Goal: Transaction & Acquisition: Purchase product/service

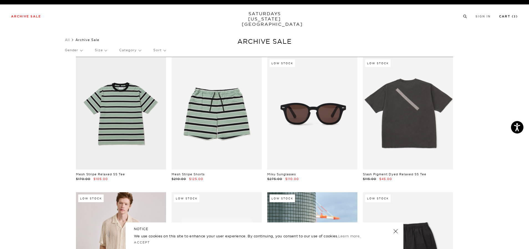
click at [502, 15] on link "Cart ( 3 )" at bounding box center [508, 16] width 19 height 3
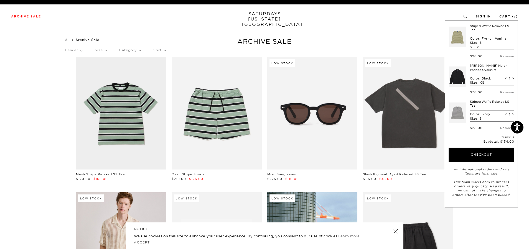
click at [478, 69] on link "Rhodes Nylon Padded Overshirt" at bounding box center [488, 68] width 37 height 8
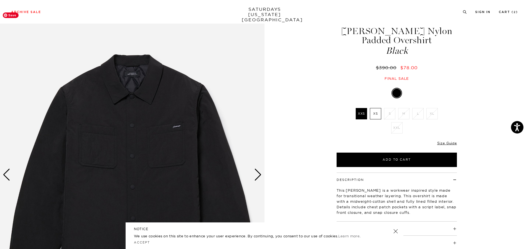
scroll to position [55, 0]
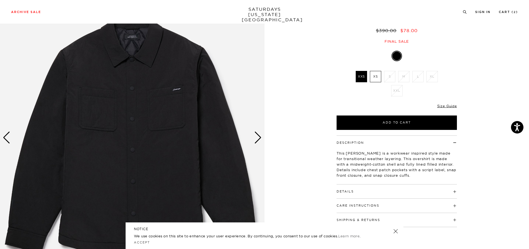
click at [384, 193] on h4 "Details" at bounding box center [397, 189] width 120 height 9
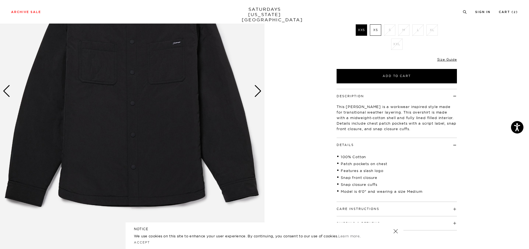
scroll to position [111, 0]
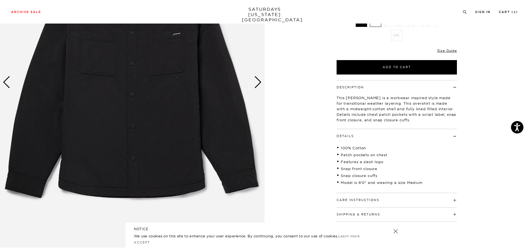
click at [260, 82] on div "Next slide" at bounding box center [257, 82] width 7 height 12
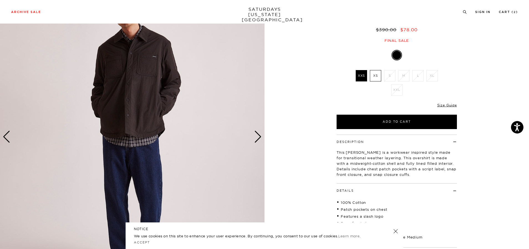
scroll to position [55, 0]
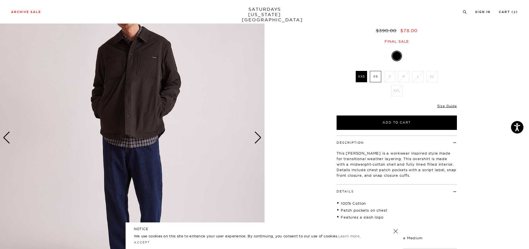
click at [454, 108] on div "Size Guide" at bounding box center [448, 106] width 20 height 5
click at [451, 106] on link "Size Guide" at bounding box center [448, 106] width 20 height 4
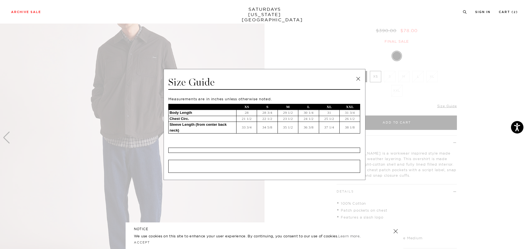
drag, startPoint x: 356, startPoint y: 80, endPoint x: 397, endPoint y: 81, distance: 40.3
click at [356, 80] on link at bounding box center [358, 79] width 8 height 8
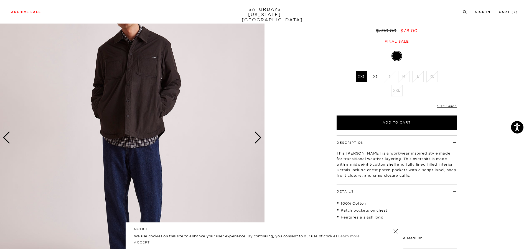
click at [380, 79] on label "XS" at bounding box center [375, 76] width 11 height 11
click at [0, 0] on input "XS" at bounding box center [0, 0] width 0 height 0
click at [255, 140] on div "Next slide" at bounding box center [257, 138] width 7 height 12
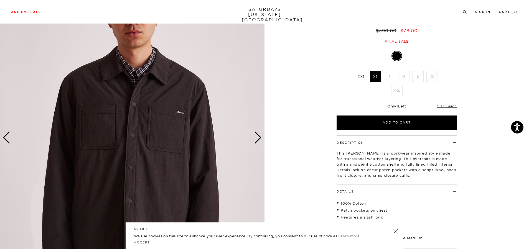
click at [260, 138] on div "Next slide" at bounding box center [257, 138] width 7 height 12
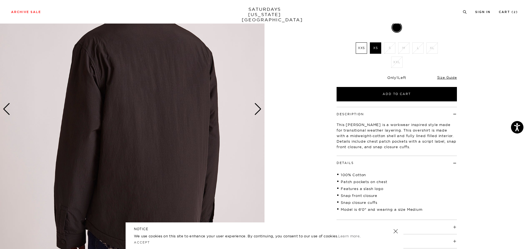
scroll to position [83, 0]
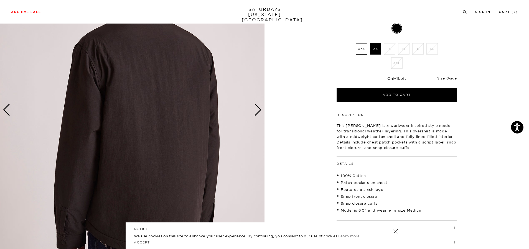
click at [257, 110] on div "Next slide" at bounding box center [257, 110] width 7 height 12
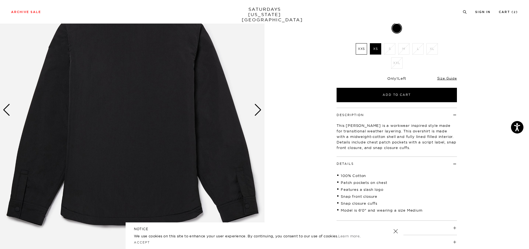
click at [257, 110] on div "Next slide" at bounding box center [257, 110] width 7 height 12
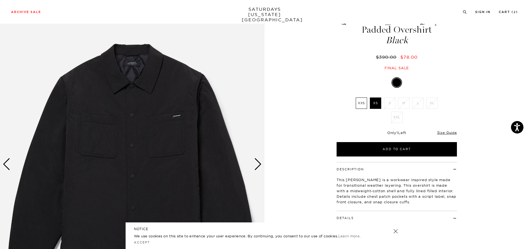
scroll to position [28, 0]
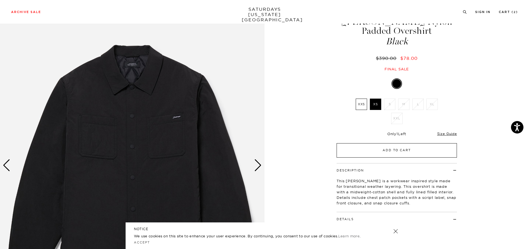
click at [392, 152] on button "Add to Cart" at bounding box center [397, 150] width 120 height 14
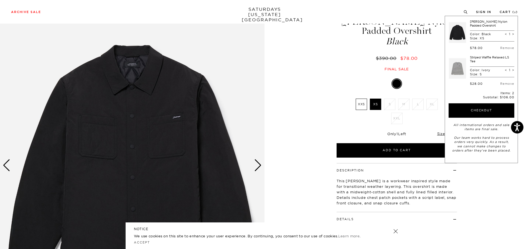
click at [476, 58] on link "Striped Waffle Relaxed LS Tee" at bounding box center [489, 59] width 39 height 8
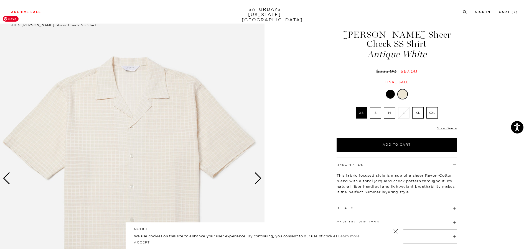
scroll to position [55, 0]
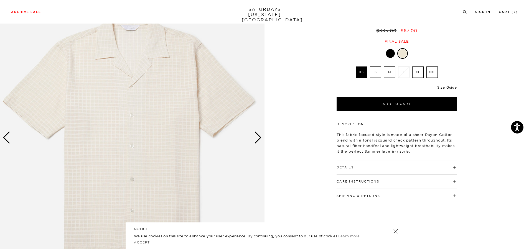
click at [256, 139] on div "Next slide" at bounding box center [257, 138] width 7 height 12
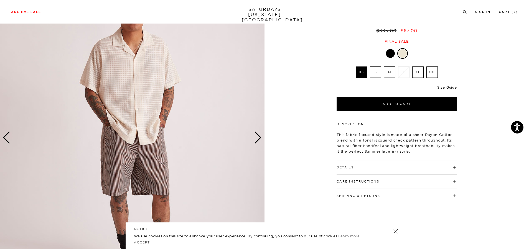
click at [256, 139] on div "Next slide" at bounding box center [257, 138] width 7 height 12
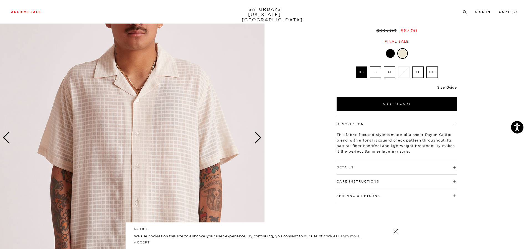
click at [256, 139] on div "Next slide" at bounding box center [257, 138] width 7 height 12
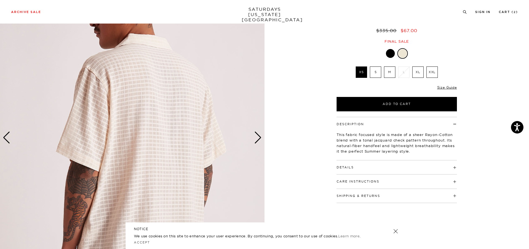
click at [256, 139] on div "Next slide" at bounding box center [257, 138] width 7 height 12
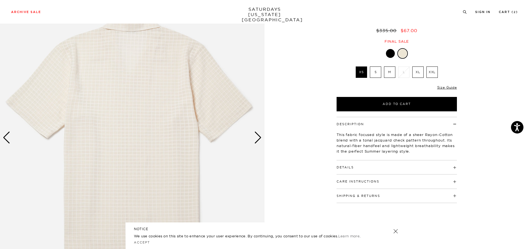
click at [253, 140] on img at bounding box center [132, 138] width 265 height 331
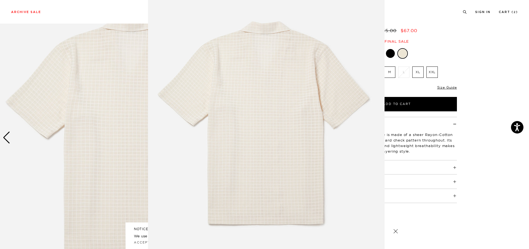
scroll to position [17, 0]
click at [8, 138] on figure at bounding box center [264, 124] width 529 height 249
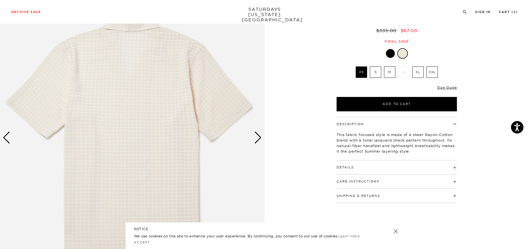
click at [8, 138] on div "Previous slide" at bounding box center [6, 138] width 7 height 12
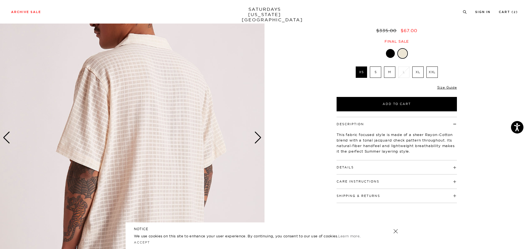
click at [8, 138] on div "Previous slide" at bounding box center [6, 138] width 7 height 12
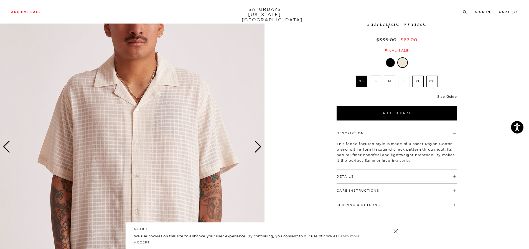
scroll to position [55, 0]
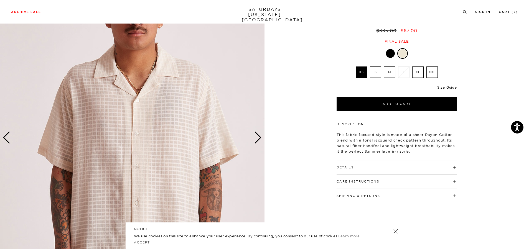
click at [363, 161] on h4 "Details" at bounding box center [397, 165] width 120 height 9
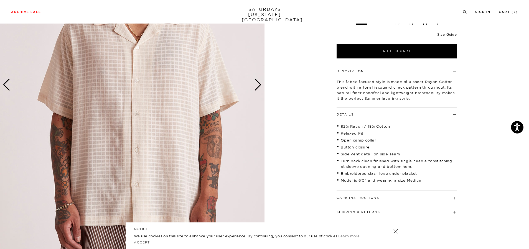
scroll to position [111, 0]
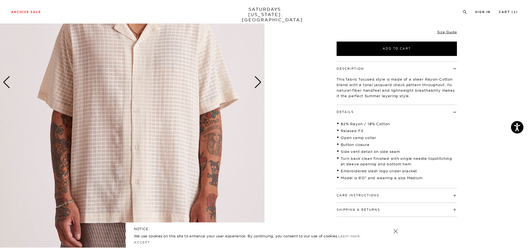
click at [430, 189] on h4 "Care Instructions" at bounding box center [397, 193] width 120 height 9
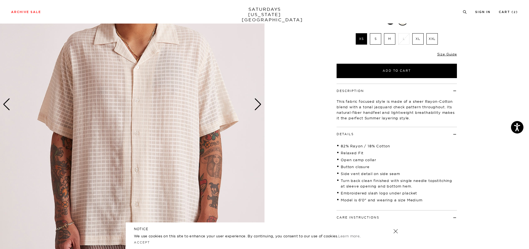
scroll to position [83, 0]
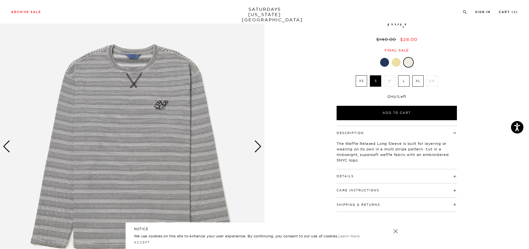
scroll to position [55, 0]
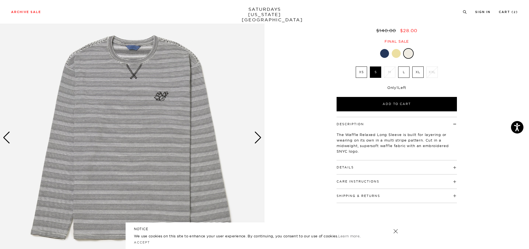
click at [259, 141] on div "Next slide" at bounding box center [257, 138] width 7 height 12
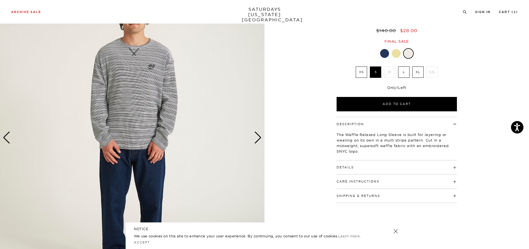
click at [259, 141] on div "Next slide" at bounding box center [257, 138] width 7 height 12
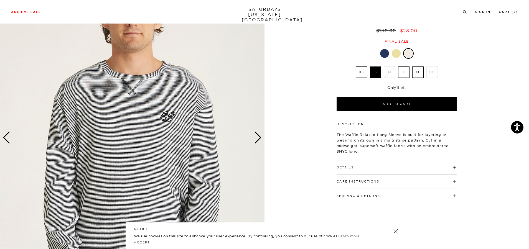
click at [259, 141] on div "Next slide" at bounding box center [257, 138] width 7 height 12
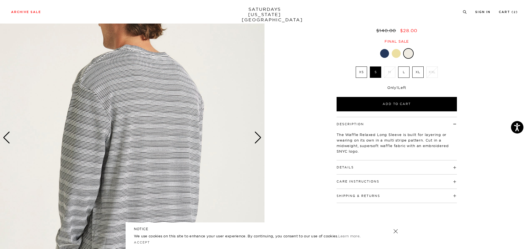
click at [400, 49] on div at bounding box center [396, 53] width 9 height 9
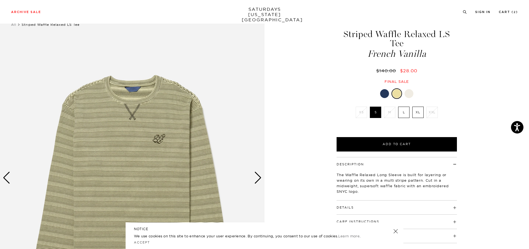
scroll to position [28, 0]
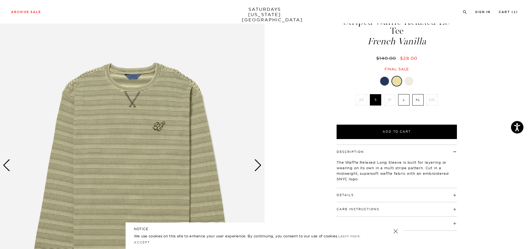
click at [259, 168] on div "Next slide" at bounding box center [257, 166] width 7 height 12
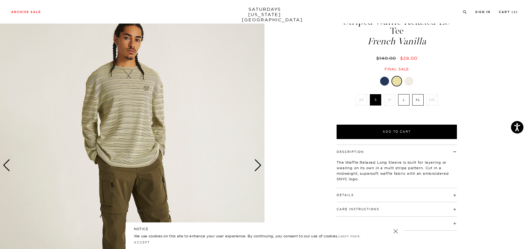
click at [256, 168] on div "Next slide" at bounding box center [257, 166] width 7 height 12
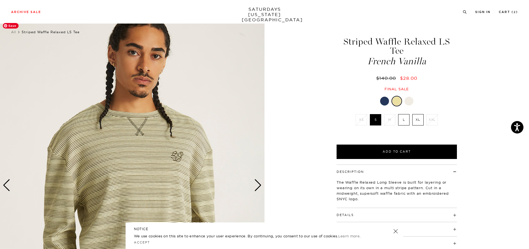
scroll to position [0, 0]
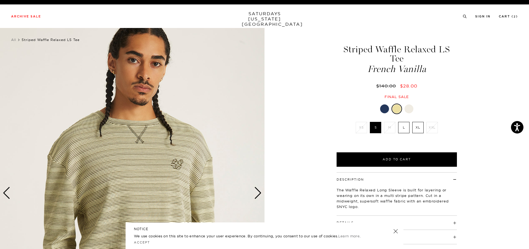
click at [258, 193] on div "Next slide" at bounding box center [257, 193] width 7 height 12
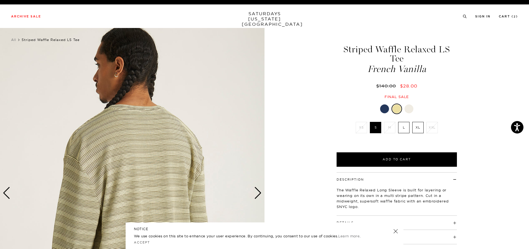
click at [256, 189] on div "Next slide" at bounding box center [257, 193] width 7 height 12
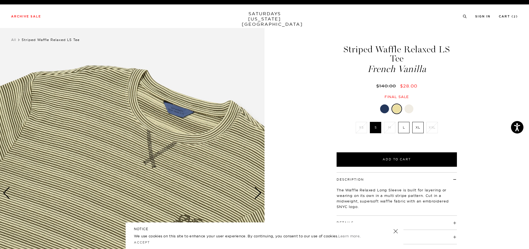
click at [256, 189] on div "Next slide" at bounding box center [257, 193] width 7 height 12
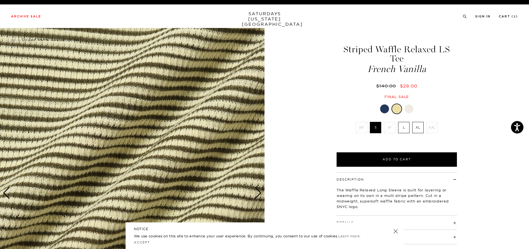
click at [256, 189] on div "Next slide" at bounding box center [257, 193] width 7 height 12
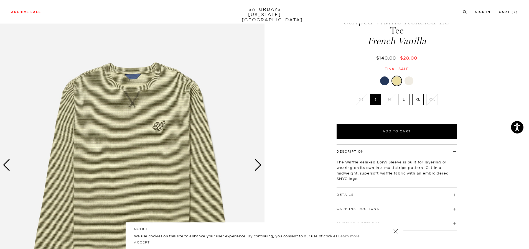
scroll to position [28, 0]
click at [387, 77] on div at bounding box center [384, 81] width 9 height 9
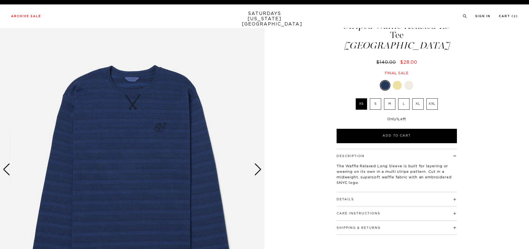
scroll to position [55, 0]
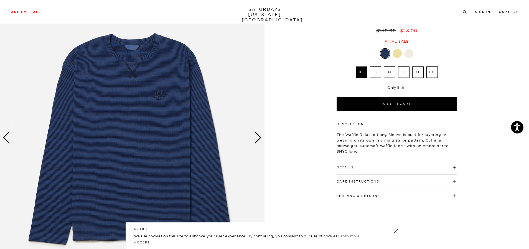
click at [399, 49] on div at bounding box center [397, 53] width 9 height 9
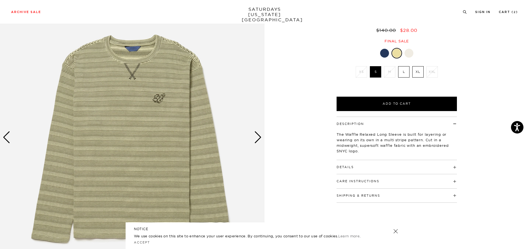
scroll to position [55, 0]
click at [258, 138] on div "Next slide" at bounding box center [257, 138] width 7 height 12
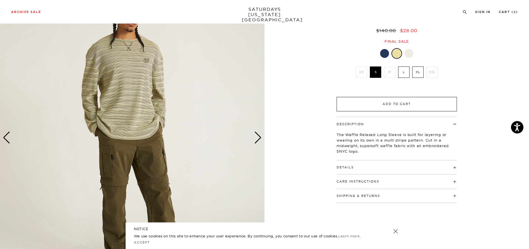
click at [387, 97] on button "Add to Cart" at bounding box center [397, 104] width 120 height 14
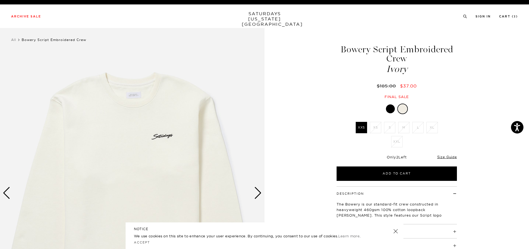
click at [393, 109] on div at bounding box center [390, 109] width 9 height 9
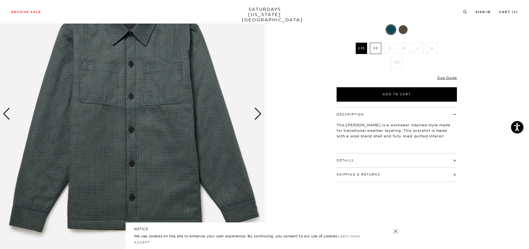
scroll to position [83, 0]
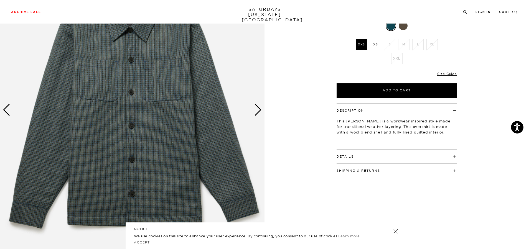
click at [257, 110] on div "Next slide" at bounding box center [257, 110] width 7 height 12
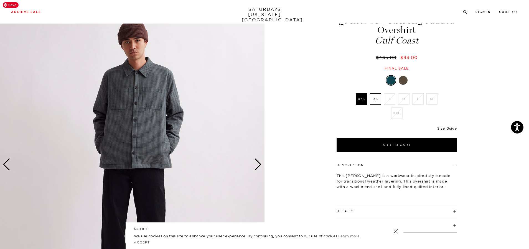
scroll to position [28, 0]
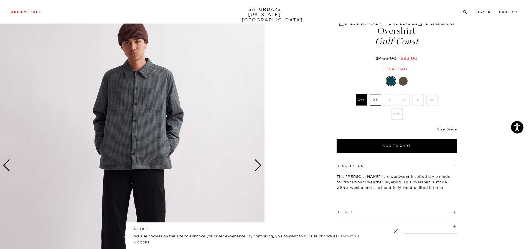
click at [258, 167] on div "Next slide" at bounding box center [257, 166] width 7 height 12
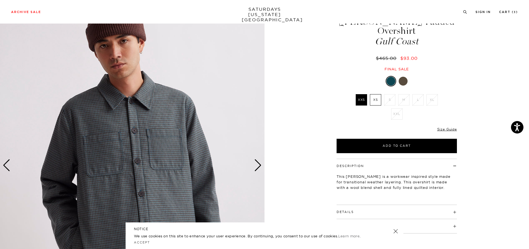
click at [258, 167] on div "Next slide" at bounding box center [257, 166] width 7 height 12
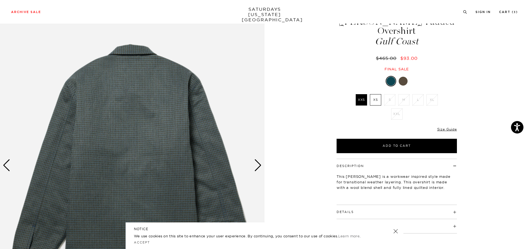
click at [258, 166] on div "Next slide" at bounding box center [257, 166] width 7 height 12
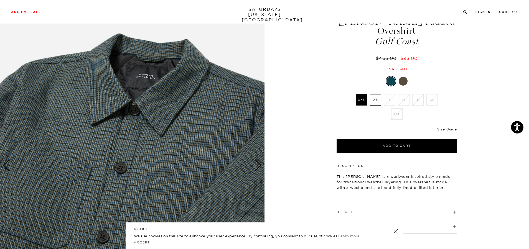
click at [403, 77] on div at bounding box center [403, 81] width 9 height 9
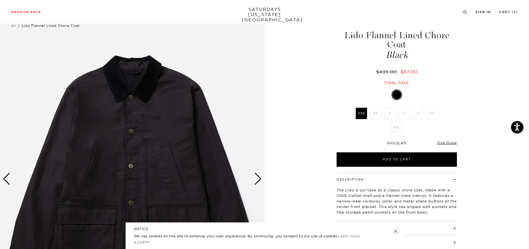
scroll to position [28, 0]
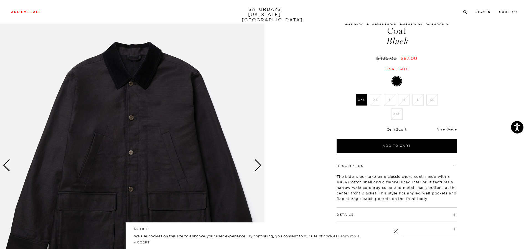
click at [256, 164] on div "Next slide" at bounding box center [257, 166] width 7 height 12
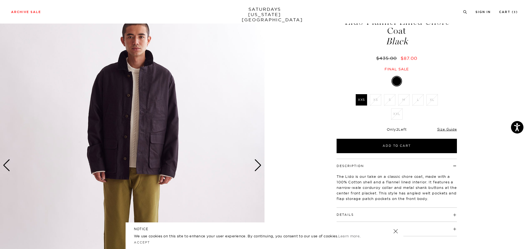
click at [258, 165] on div "Next slide" at bounding box center [257, 166] width 7 height 12
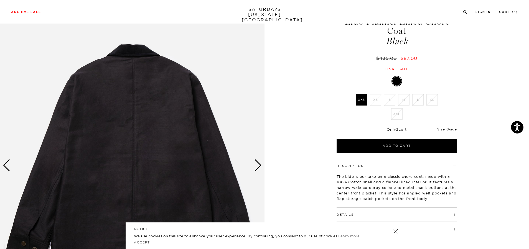
click at [258, 165] on div "Next slide" at bounding box center [257, 166] width 7 height 12
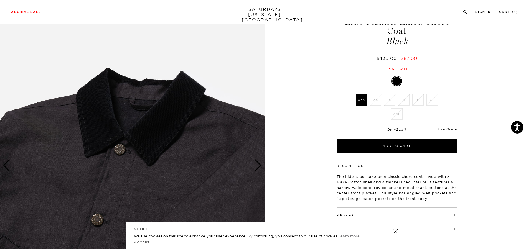
click at [258, 165] on div "Next slide" at bounding box center [257, 166] width 7 height 12
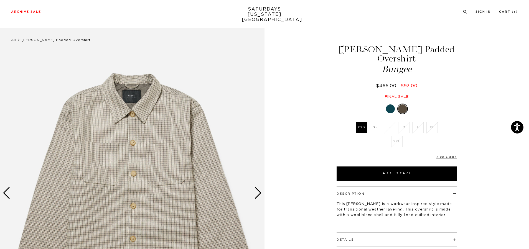
scroll to position [28, 0]
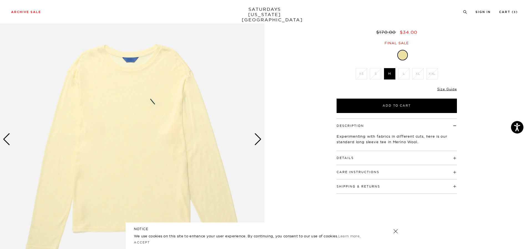
scroll to position [55, 0]
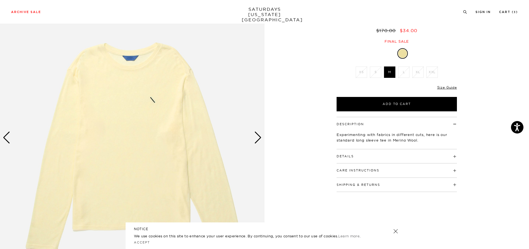
click at [258, 141] on div "Next slide" at bounding box center [257, 138] width 7 height 12
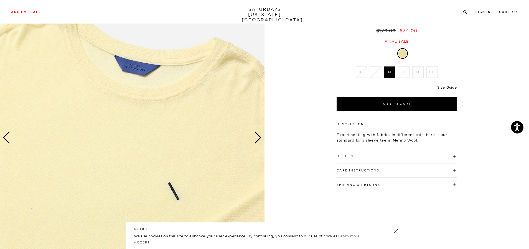
click at [258, 141] on div "Next slide" at bounding box center [257, 138] width 7 height 12
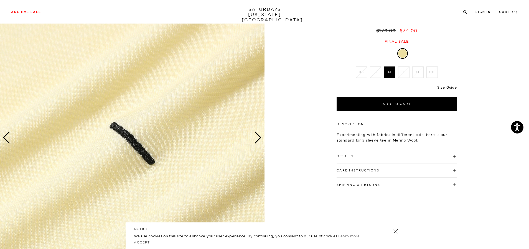
click at [258, 141] on div "Next slide" at bounding box center [257, 138] width 7 height 12
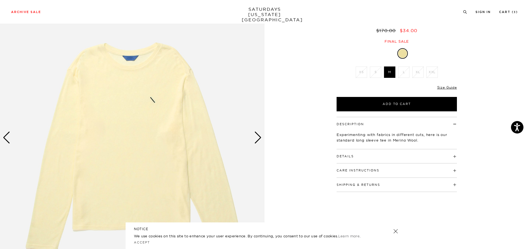
click at [258, 141] on div "Next slide" at bounding box center [257, 138] width 7 height 12
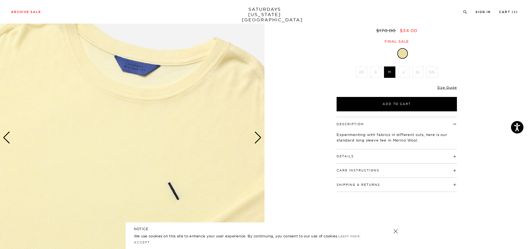
click at [258, 141] on div "Next slide" at bounding box center [257, 138] width 7 height 12
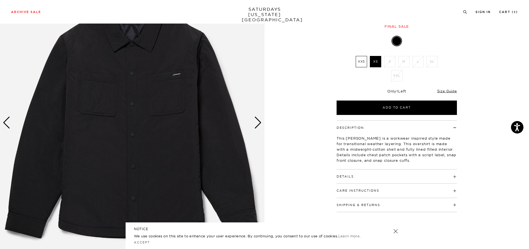
scroll to position [83, 0]
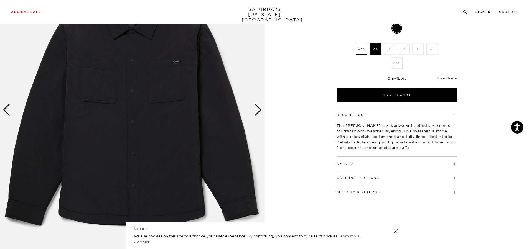
click at [259, 112] on div "Next slide" at bounding box center [257, 110] width 7 height 12
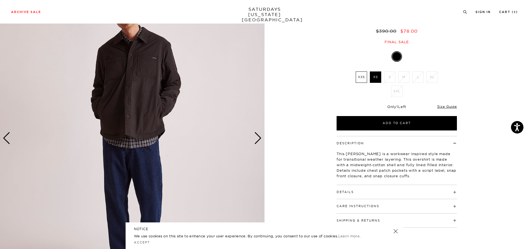
scroll to position [55, 0]
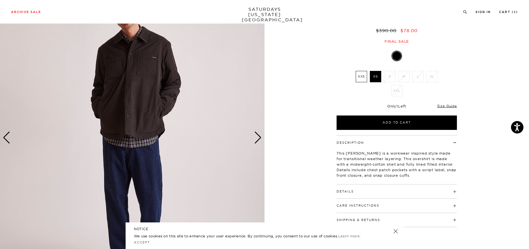
click at [453, 193] on h4 "Details" at bounding box center [397, 189] width 120 height 9
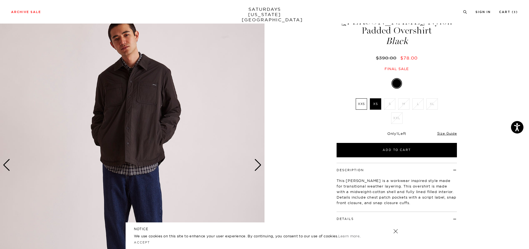
scroll to position [28, 0]
click at [259, 166] on div "Next slide" at bounding box center [257, 166] width 7 height 12
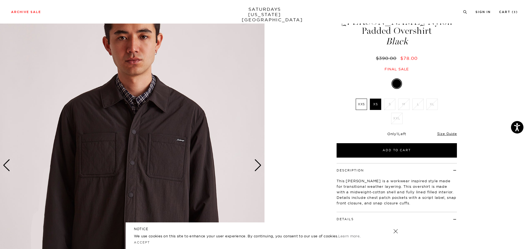
click at [257, 166] on div "Next slide" at bounding box center [257, 166] width 7 height 12
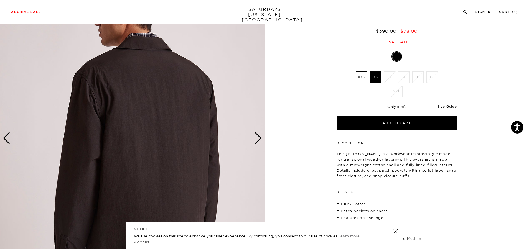
scroll to position [55, 0]
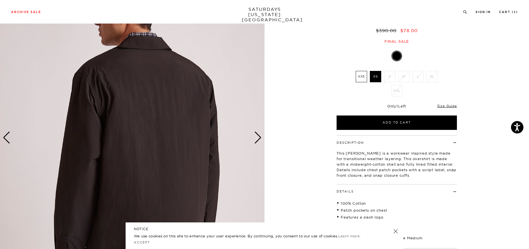
click at [261, 140] on div "Next slide" at bounding box center [257, 138] width 7 height 12
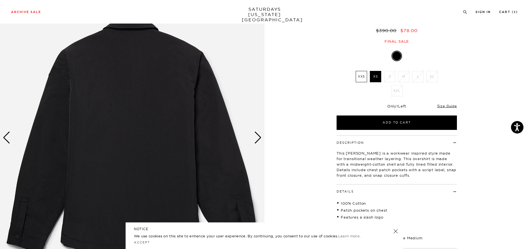
click at [261, 140] on div "Next slide" at bounding box center [257, 138] width 7 height 12
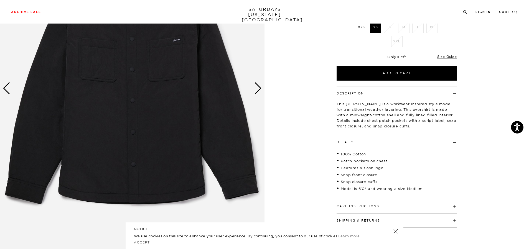
scroll to position [111, 0]
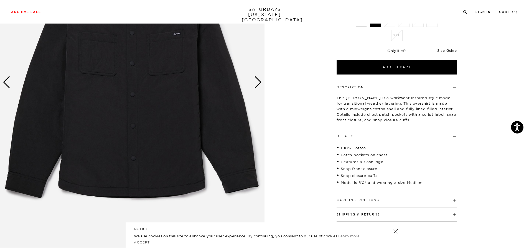
click at [385, 204] on div "Care Instructions Machine Wash Cold Separately Do Not Bleach Do Not Tumble Dry …" at bounding box center [397, 200] width 120 height 14
click at [383, 202] on h4 "Care Instructions" at bounding box center [397, 197] width 120 height 9
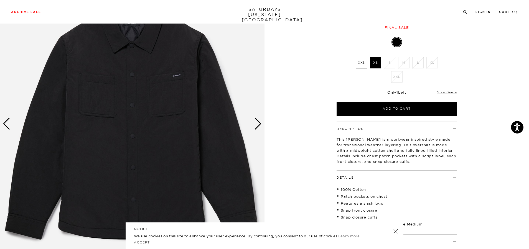
scroll to position [70, 0]
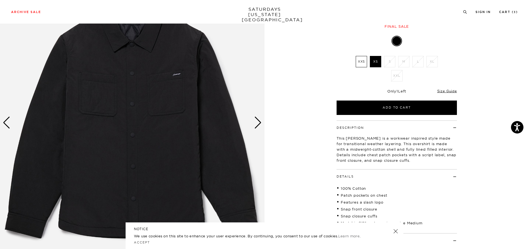
click at [258, 124] on div "Next slide" at bounding box center [257, 123] width 7 height 12
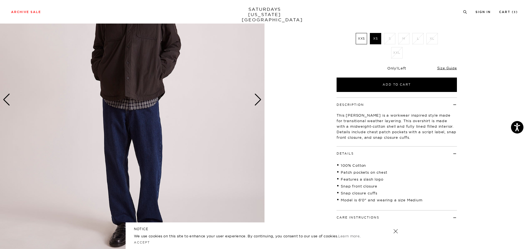
scroll to position [98, 0]
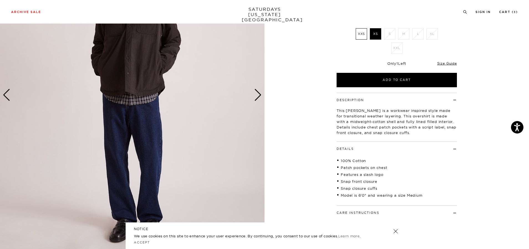
click at [257, 96] on div "Next slide" at bounding box center [257, 95] width 7 height 12
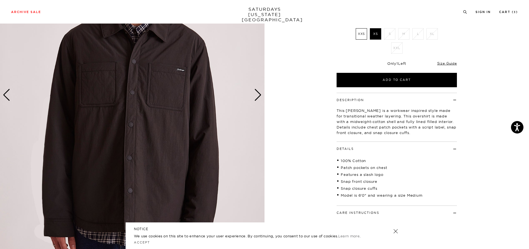
click at [257, 96] on div "Next slide" at bounding box center [257, 95] width 7 height 12
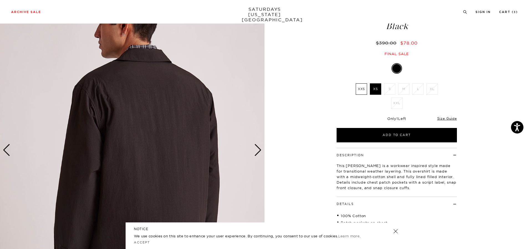
scroll to position [43, 0]
click at [260, 148] on div "Next slide" at bounding box center [257, 151] width 7 height 12
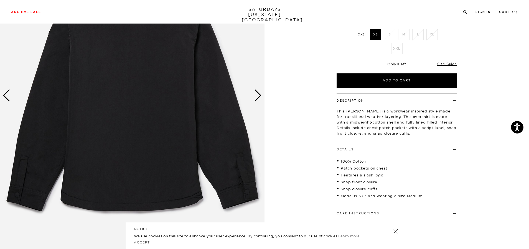
scroll to position [98, 0]
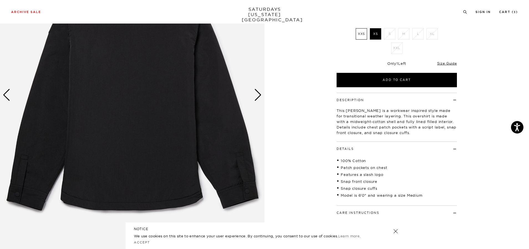
click at [258, 94] on div "Next slide" at bounding box center [257, 95] width 7 height 12
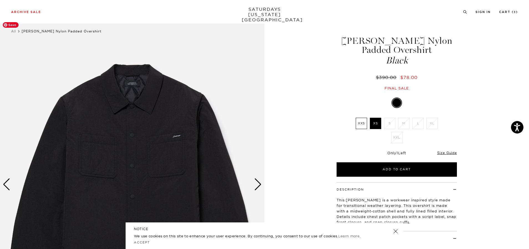
scroll to position [0, 0]
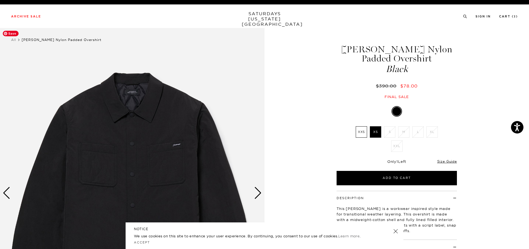
click at [155, 116] on img at bounding box center [132, 193] width 265 height 331
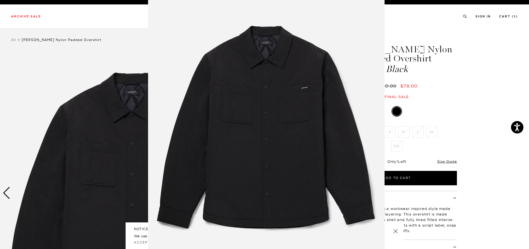
scroll to position [12, 0]
click at [249, 99] on img at bounding box center [266, 130] width 237 height 284
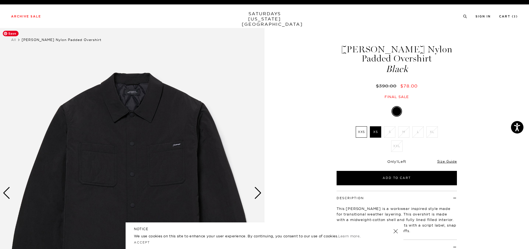
scroll to position [0, 0]
click at [260, 193] on div "Next slide" at bounding box center [257, 193] width 7 height 12
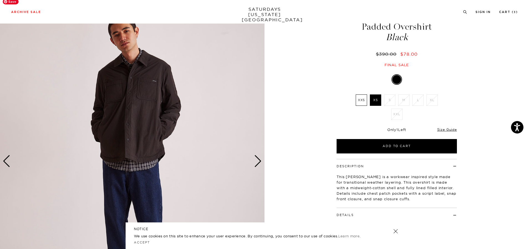
scroll to position [28, 0]
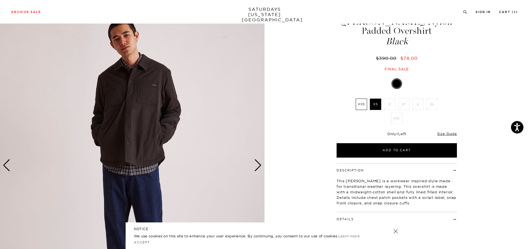
click at [256, 169] on div "Next slide" at bounding box center [257, 166] width 7 height 12
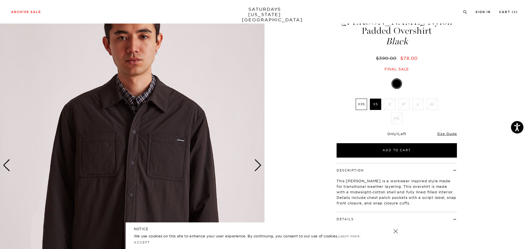
click at [256, 169] on div "Next slide" at bounding box center [257, 166] width 7 height 12
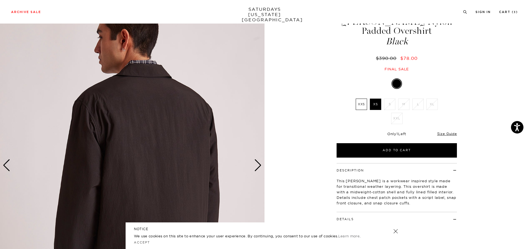
click at [256, 169] on div "Next slide" at bounding box center [257, 166] width 7 height 12
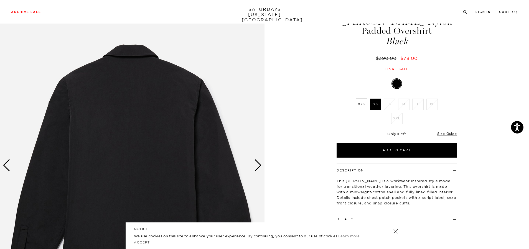
click at [256, 169] on div "Next slide" at bounding box center [257, 166] width 7 height 12
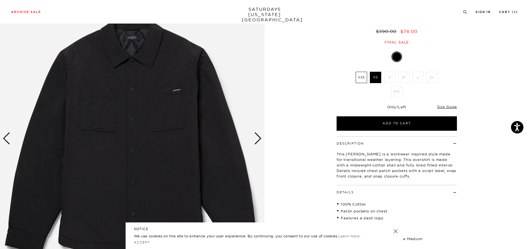
scroll to position [55, 0]
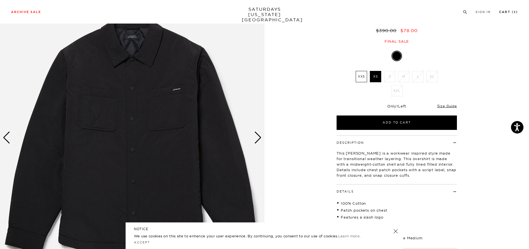
click at [511, 12] on link "Cart ( 3 )" at bounding box center [508, 12] width 19 height 3
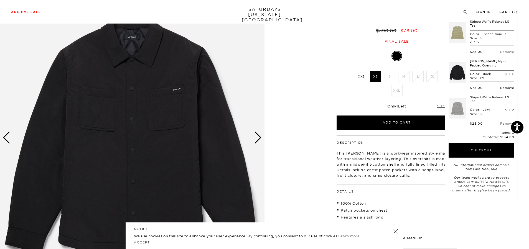
click at [506, 87] on link "Remove" at bounding box center [508, 88] width 14 height 4
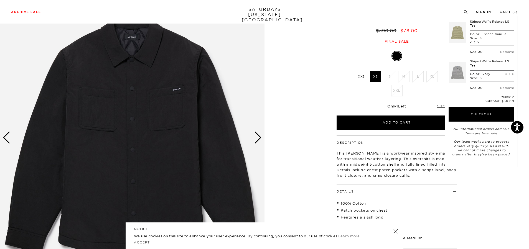
click at [487, 23] on link "Striped Waffle Relaxed LS Tee" at bounding box center [489, 24] width 39 height 8
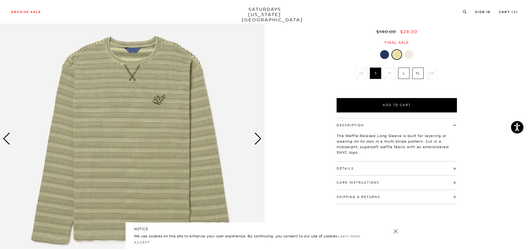
scroll to position [55, 0]
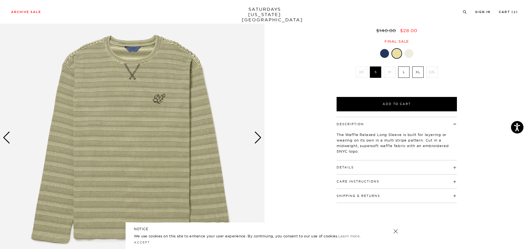
click at [258, 139] on div "Next slide" at bounding box center [257, 138] width 7 height 12
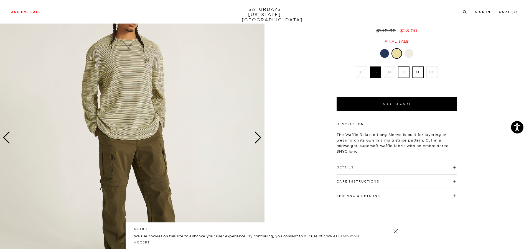
click at [357, 163] on div "Details 73% Cotton / 27% Polyester Embroidered SNYC logo on front chest Model i…" at bounding box center [397, 168] width 120 height 14
click at [356, 161] on h4 "Details" at bounding box center [397, 165] width 120 height 9
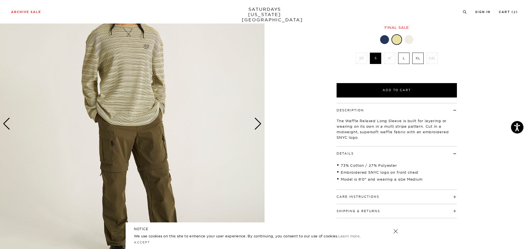
scroll to position [83, 0]
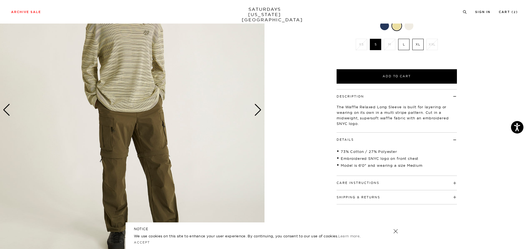
click at [350, 176] on h4 "Care Instructions" at bounding box center [397, 180] width 120 height 9
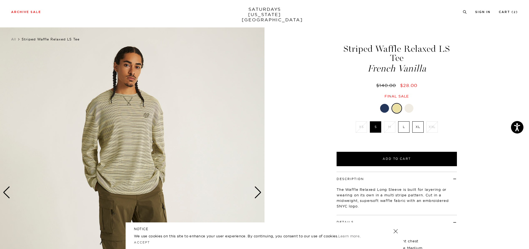
scroll to position [0, 0]
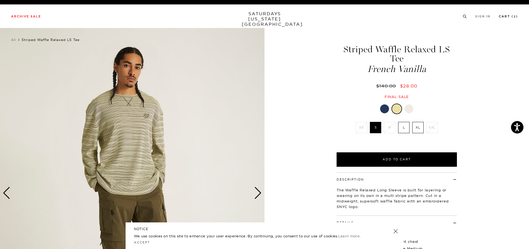
click at [509, 15] on link "Cart ( 2 )" at bounding box center [508, 16] width 19 height 3
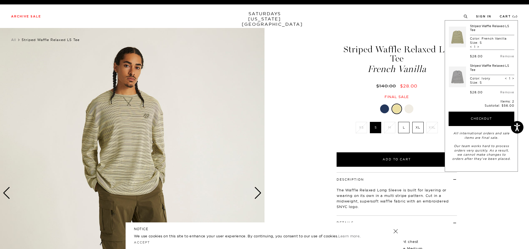
click at [490, 67] on link "Striped Waffle Relaxed LS Tee" at bounding box center [489, 68] width 39 height 8
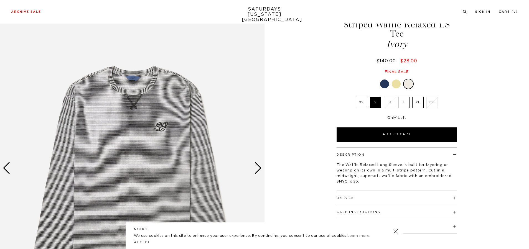
scroll to position [55, 0]
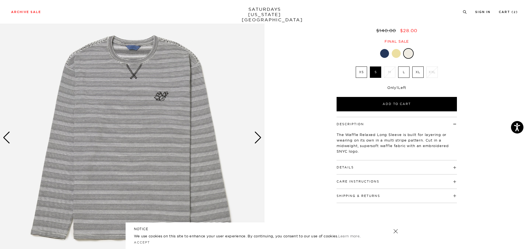
click at [257, 139] on div "Next slide" at bounding box center [257, 138] width 7 height 12
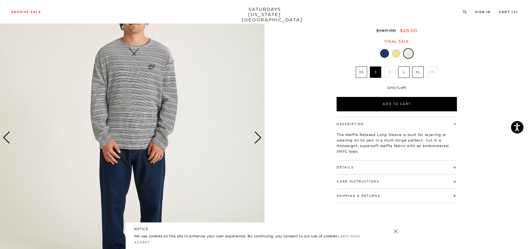
click at [257, 141] on div "Next slide" at bounding box center [257, 138] width 7 height 12
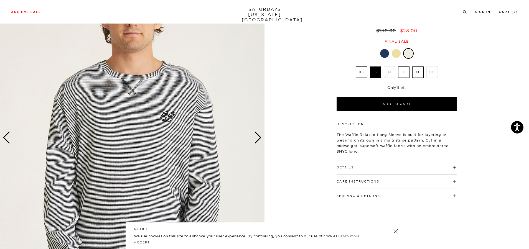
click at [257, 141] on div "Next slide" at bounding box center [257, 138] width 7 height 12
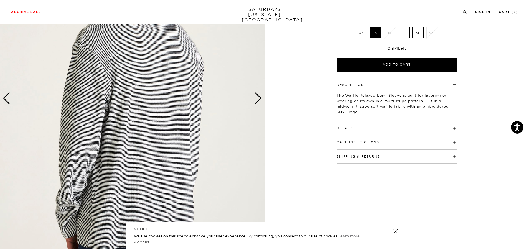
scroll to position [83, 0]
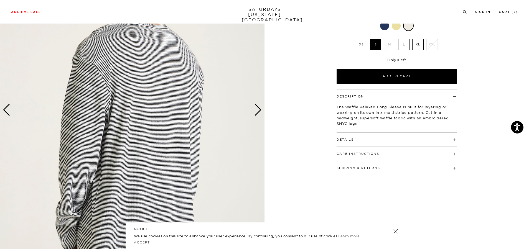
click at [259, 111] on div "Next slide" at bounding box center [257, 110] width 7 height 12
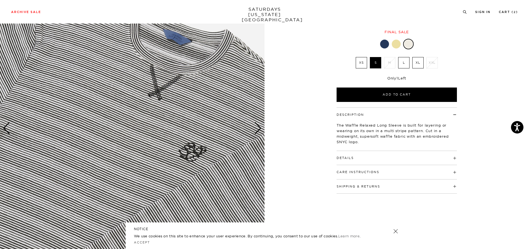
scroll to position [55, 0]
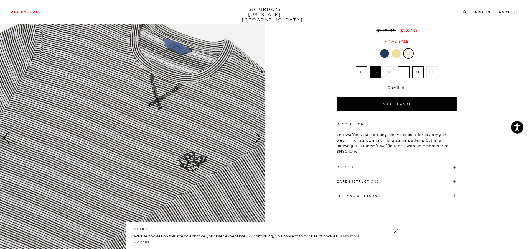
click at [257, 140] on div "Next slide" at bounding box center [257, 138] width 7 height 12
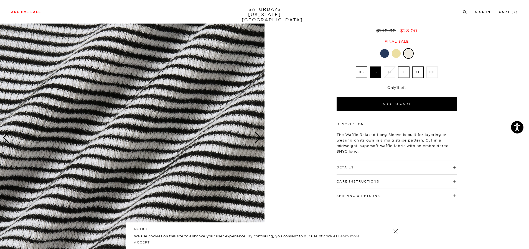
click at [257, 140] on div "Next slide" at bounding box center [257, 138] width 7 height 12
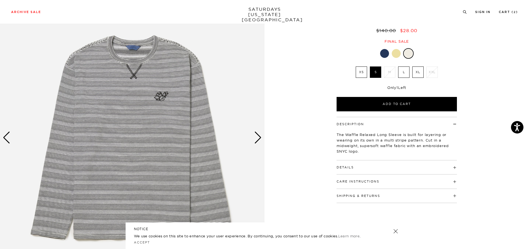
click at [442, 175] on h4 "Care Instructions" at bounding box center [397, 179] width 120 height 9
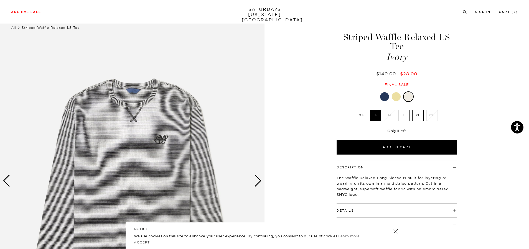
scroll to position [28, 0]
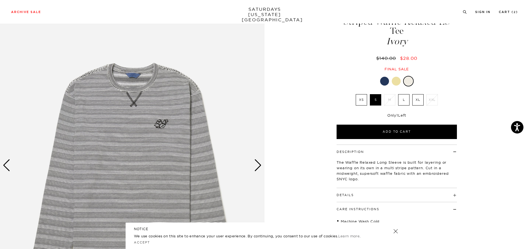
click at [9, 168] on div "Previous slide" at bounding box center [6, 166] width 7 height 12
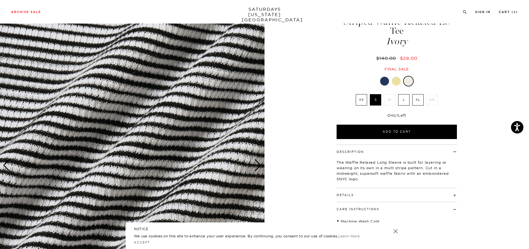
click at [9, 168] on div "Previous slide" at bounding box center [6, 166] width 7 height 12
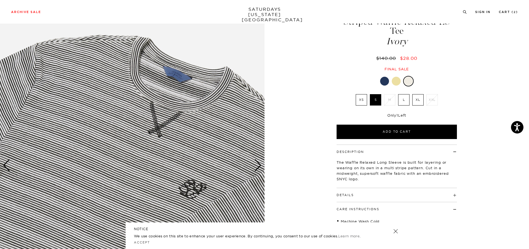
click at [9, 168] on div "Previous slide" at bounding box center [6, 166] width 7 height 12
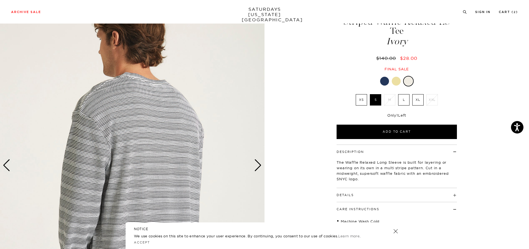
click at [9, 168] on div "Previous slide" at bounding box center [6, 166] width 7 height 12
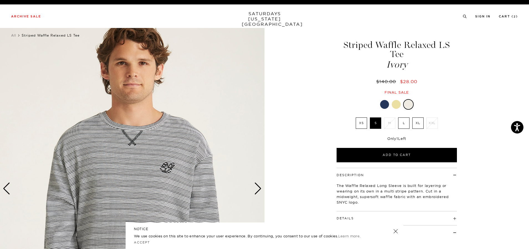
scroll to position [0, 0]
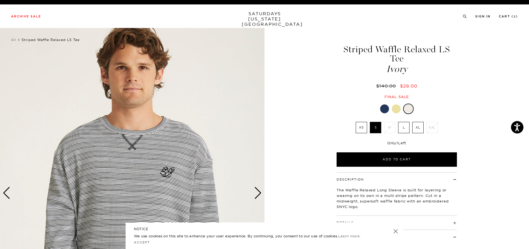
click at [272, 16] on link "SATURDAYS NEW YORK CITY" at bounding box center [265, 19] width 46 height 16
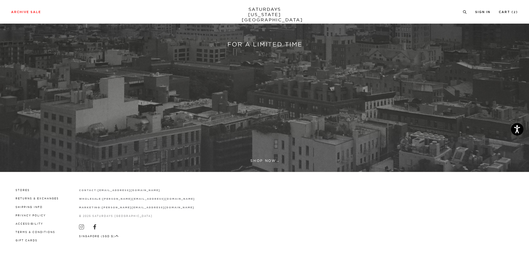
scroll to position [185, 0]
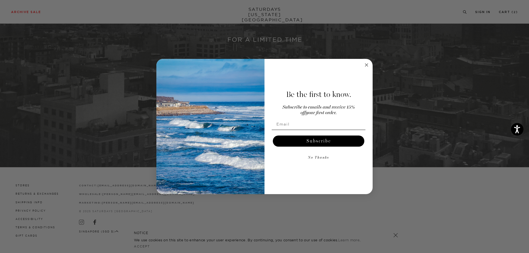
click at [366, 65] on circle "Close dialog" at bounding box center [367, 65] width 6 height 6
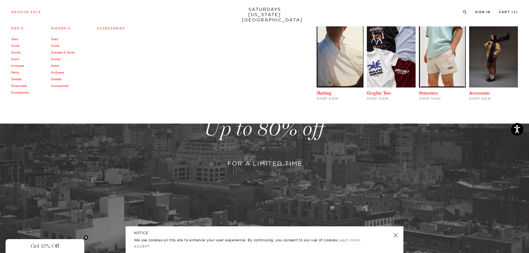
scroll to position [46, 0]
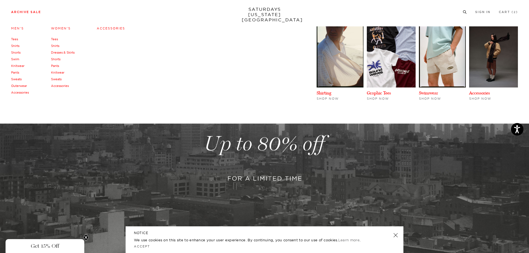
click at [101, 28] on link "Accessories" at bounding box center [111, 28] width 28 height 4
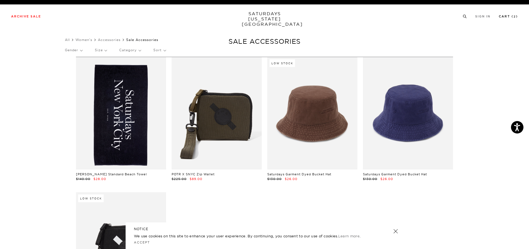
click at [504, 17] on link "Cart ( 2 )" at bounding box center [508, 16] width 19 height 3
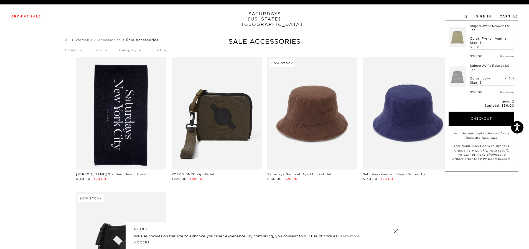
click at [474, 28] on link "Striped Waffle Relaxed LS Tee" at bounding box center [489, 28] width 39 height 8
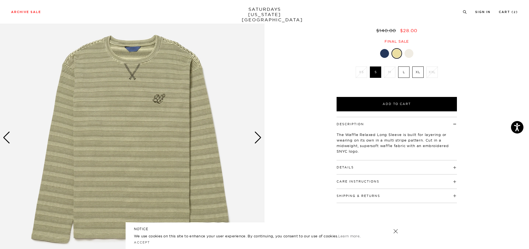
click at [259, 136] on div "Next slide" at bounding box center [257, 138] width 7 height 12
